Goal: Task Accomplishment & Management: Manage account settings

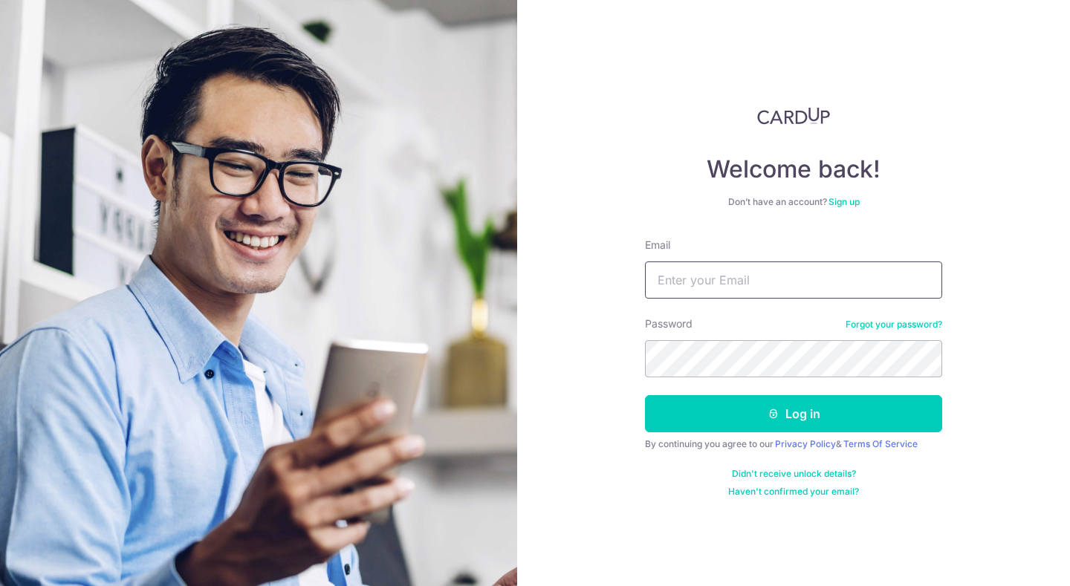
click at [699, 278] on input "Email" at bounding box center [793, 280] width 297 height 37
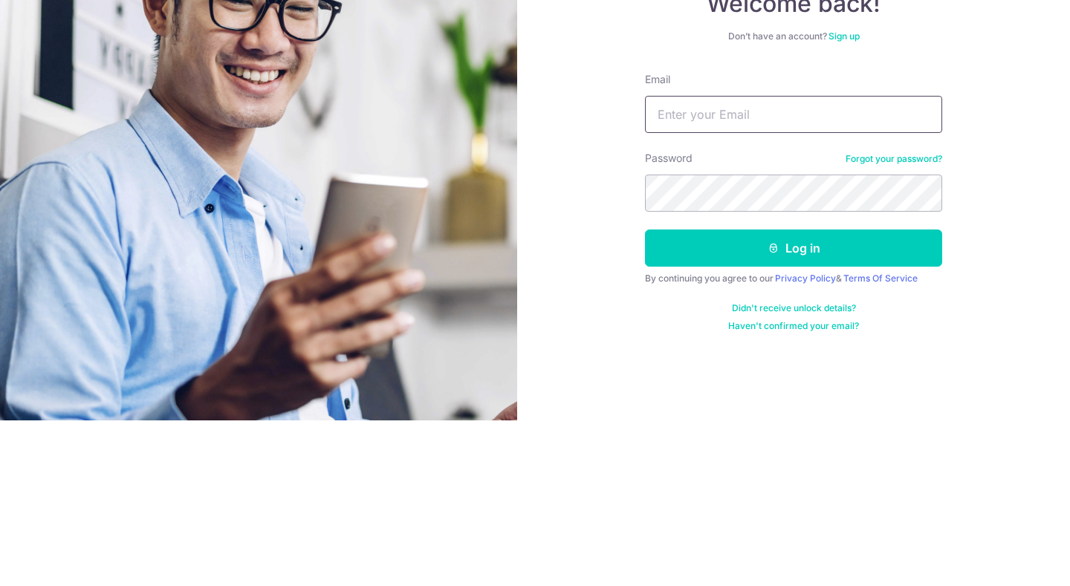
click at [872, 278] on input "Email" at bounding box center [793, 280] width 297 height 37
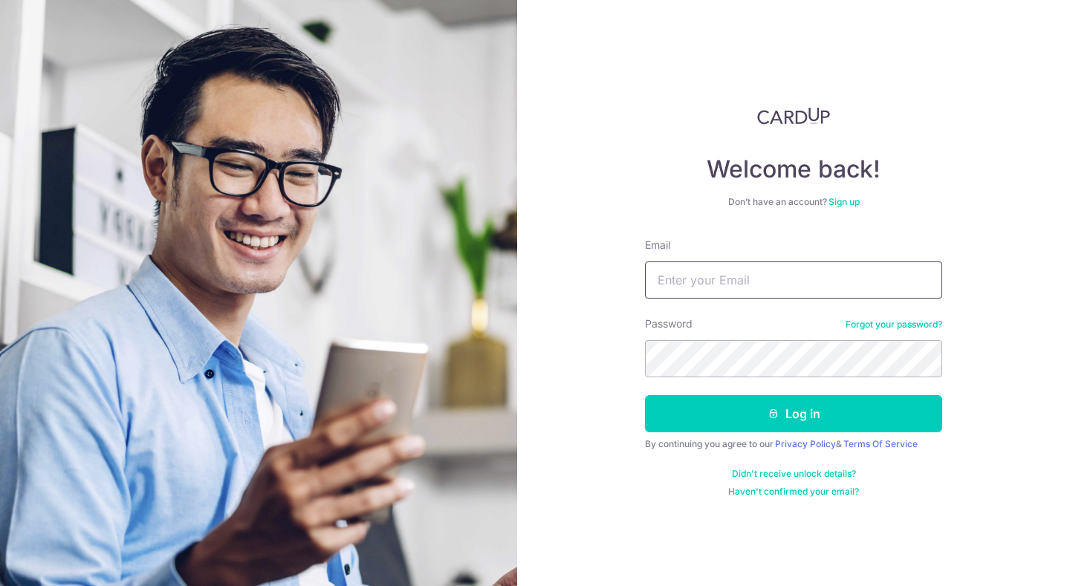
type input "[EMAIL_ADDRESS][DOMAIN_NAME]"
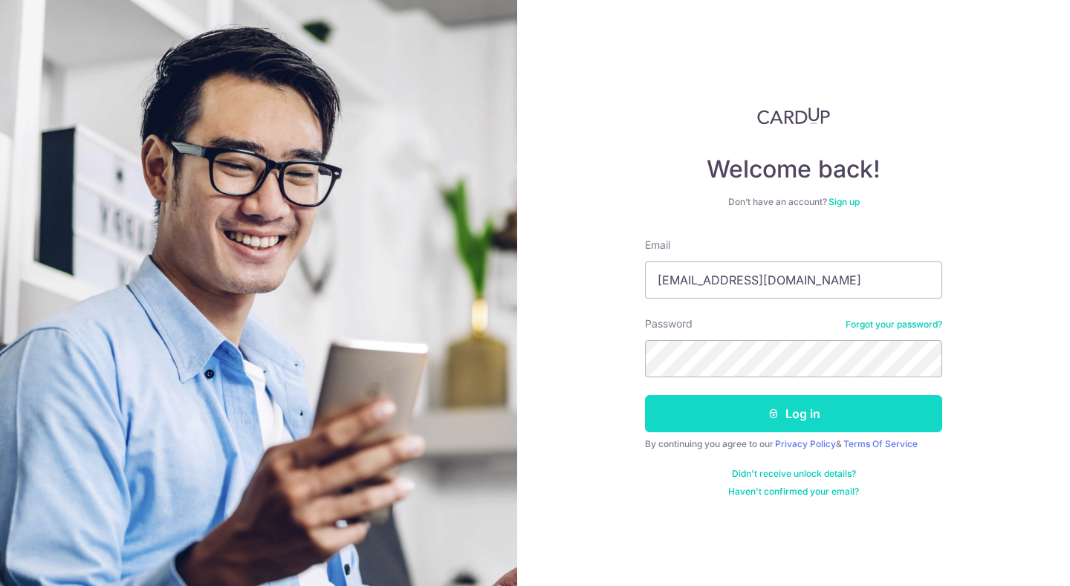
click at [902, 409] on button "Log in" at bounding box center [793, 413] width 297 height 37
